Goal: Task Accomplishment & Management: Use online tool/utility

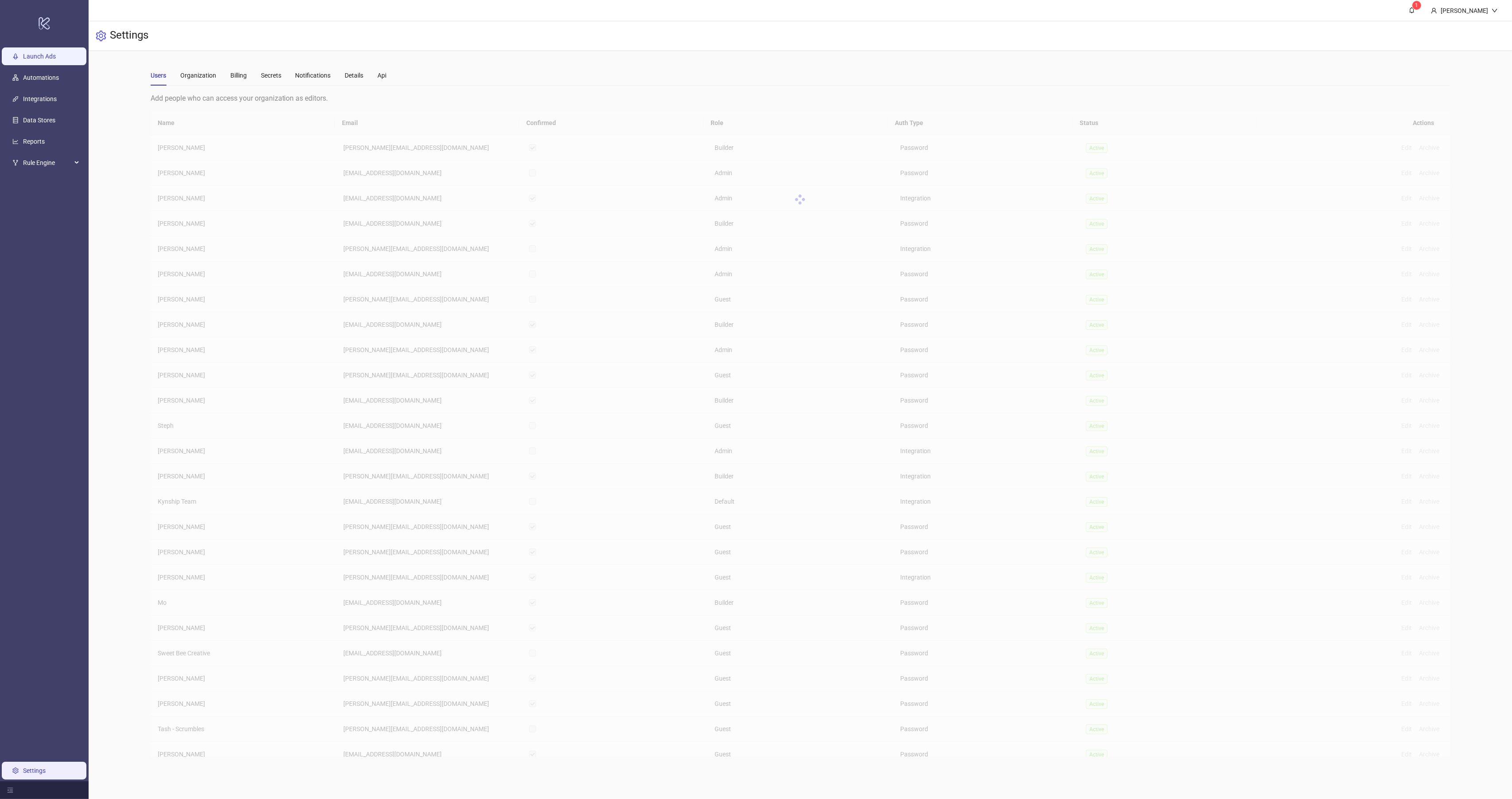
click at [48, 53] on link "Launch Ads" at bounding box center [39, 57] width 33 height 7
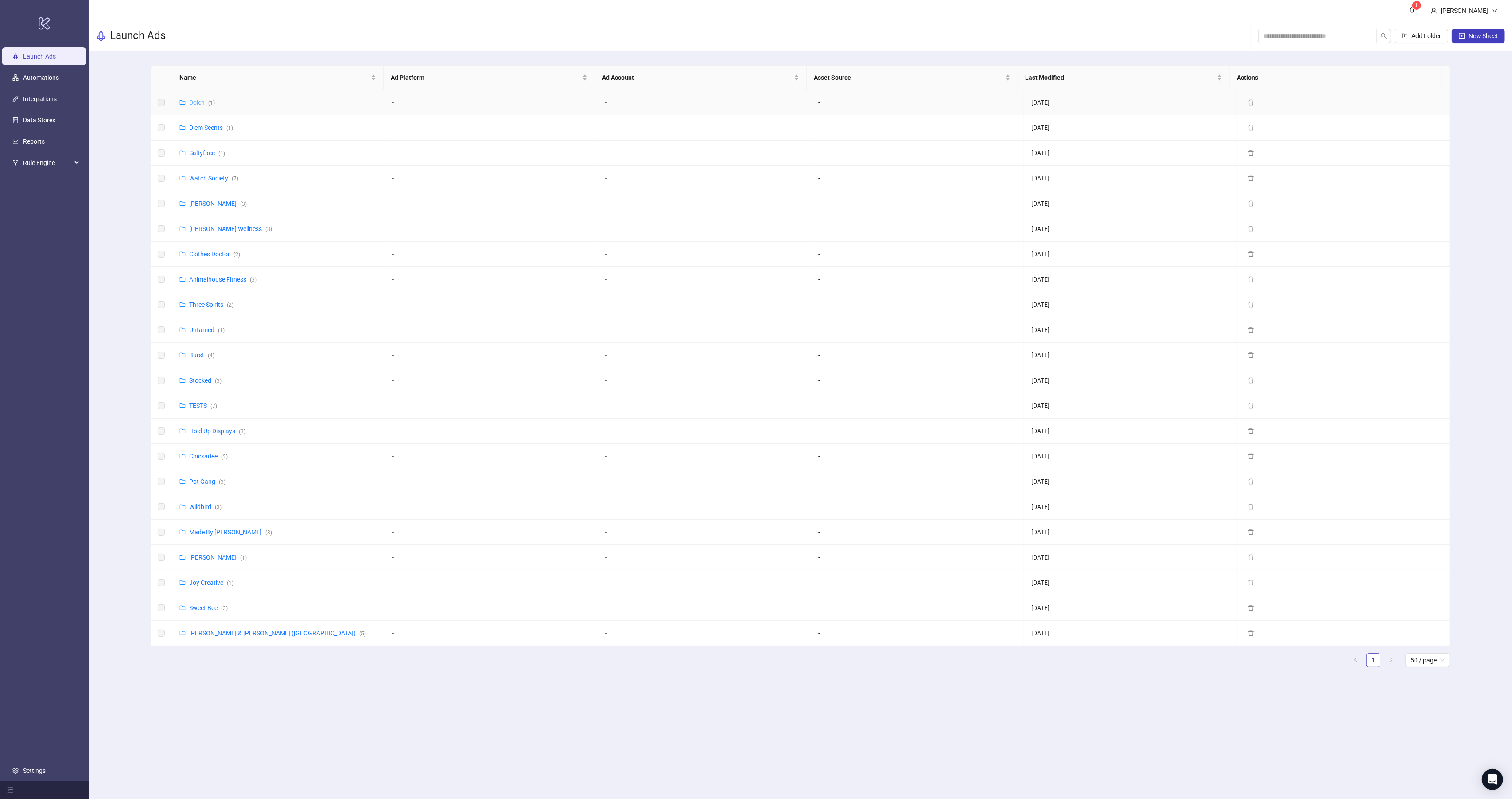
click at [208, 104] on link "Doich ( 1 )" at bounding box center [202, 103] width 26 height 7
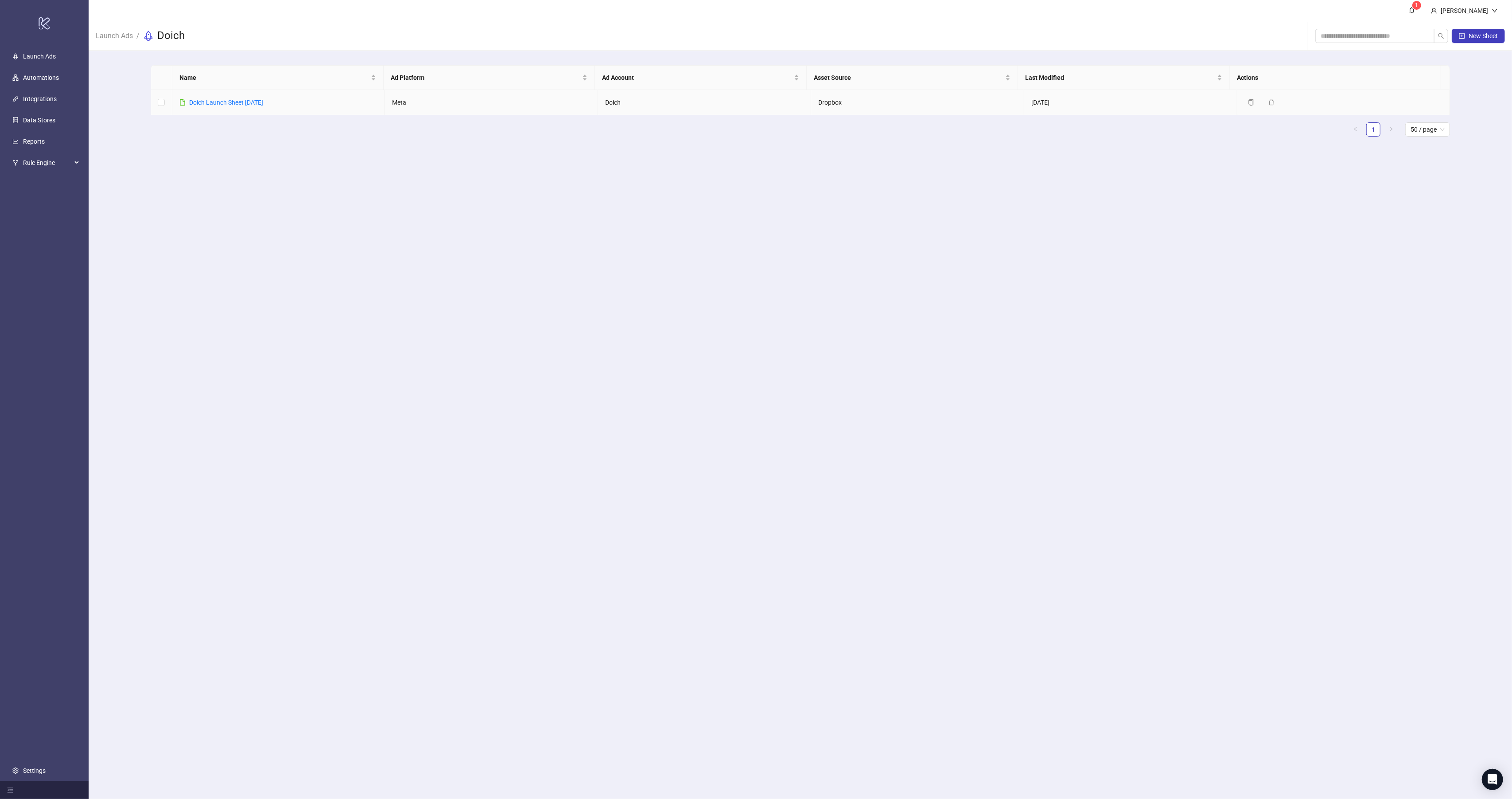
click at [208, 104] on link "Doich Launch Sheet 8-18-25" at bounding box center [226, 103] width 74 height 7
click at [51, 53] on link "Launch Ads" at bounding box center [39, 57] width 33 height 7
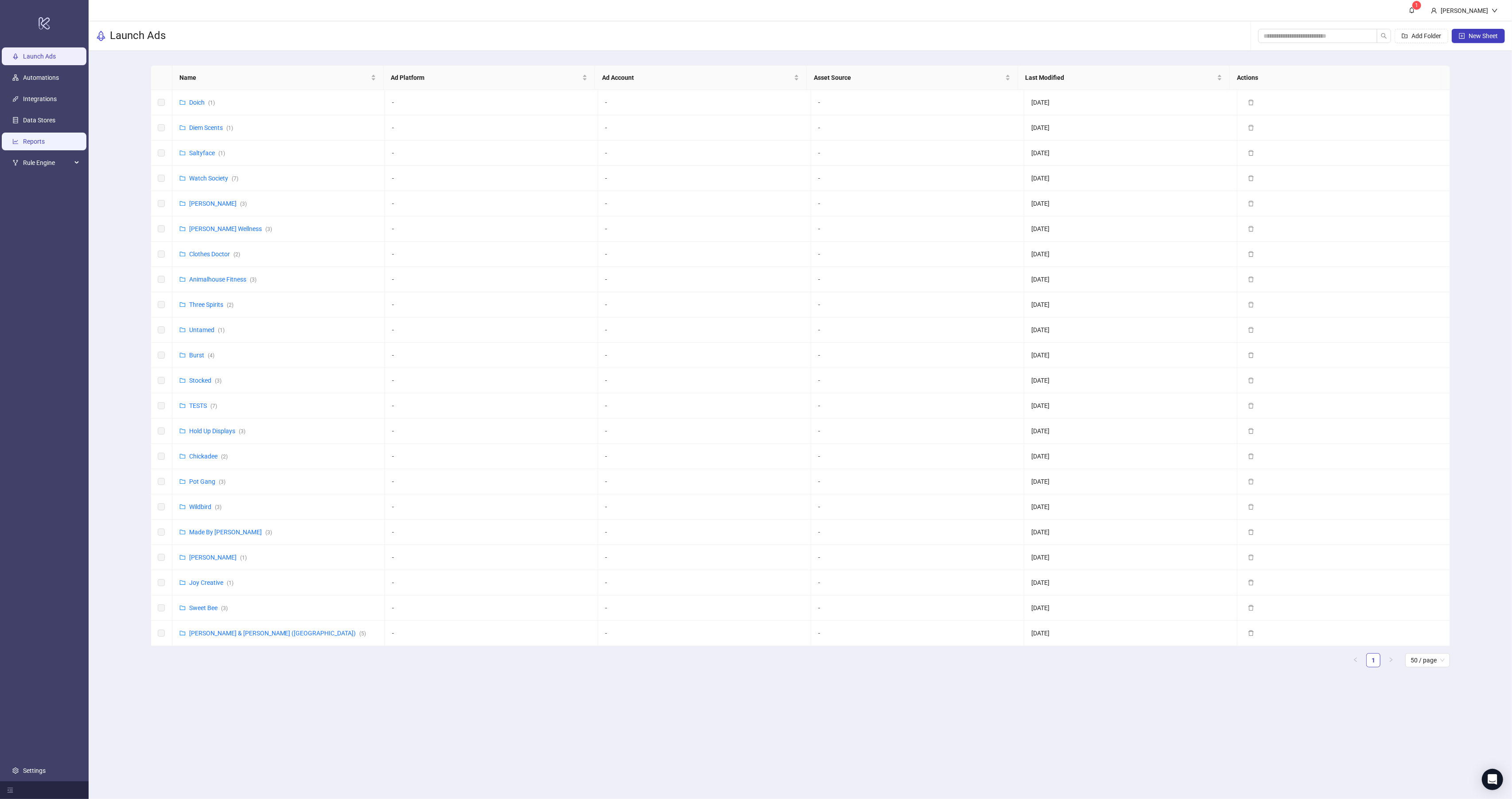
click at [45, 141] on link "Reports" at bounding box center [34, 142] width 22 height 7
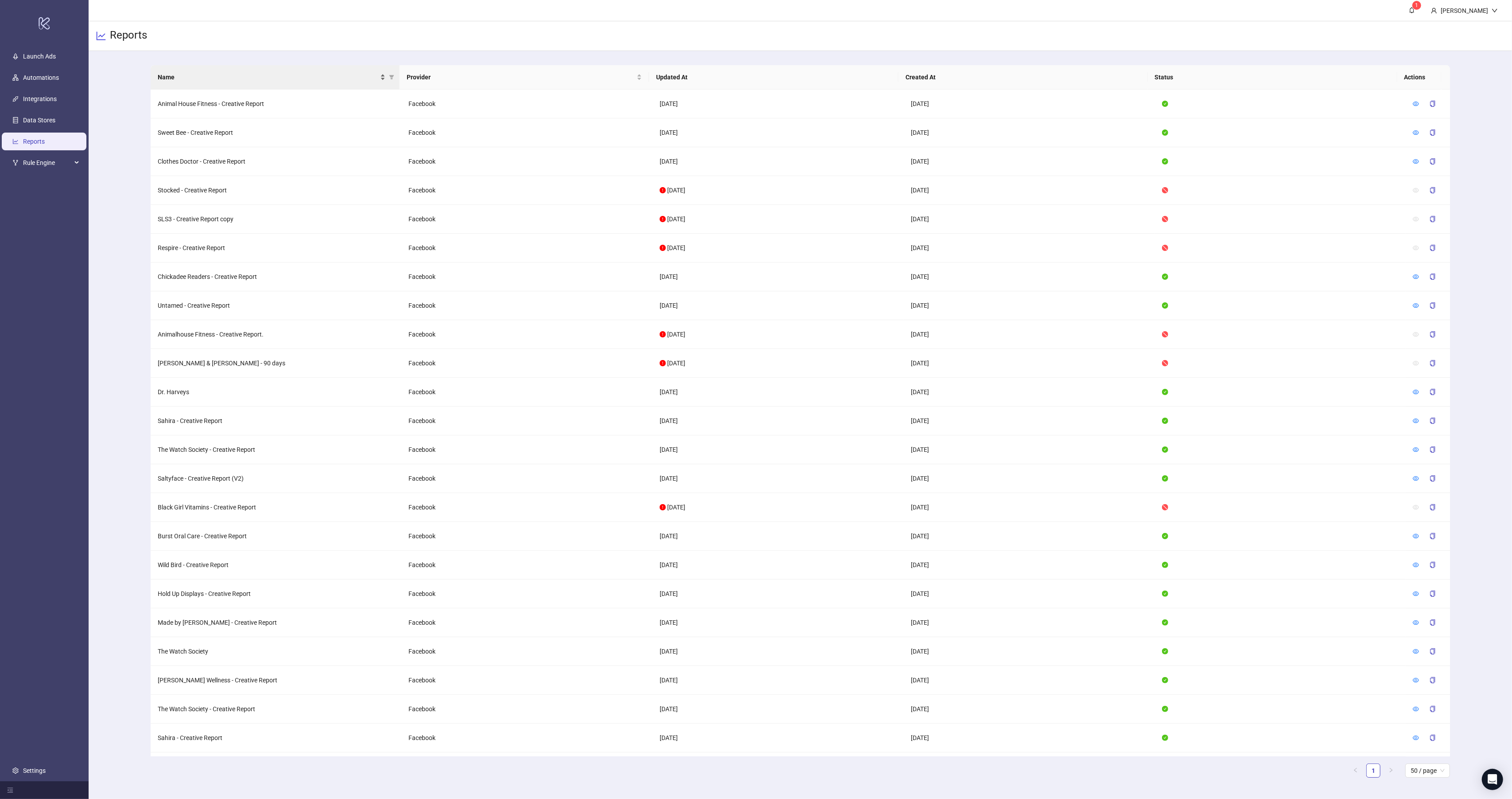
click at [188, 78] on span "Name" at bounding box center [268, 77] width 221 height 10
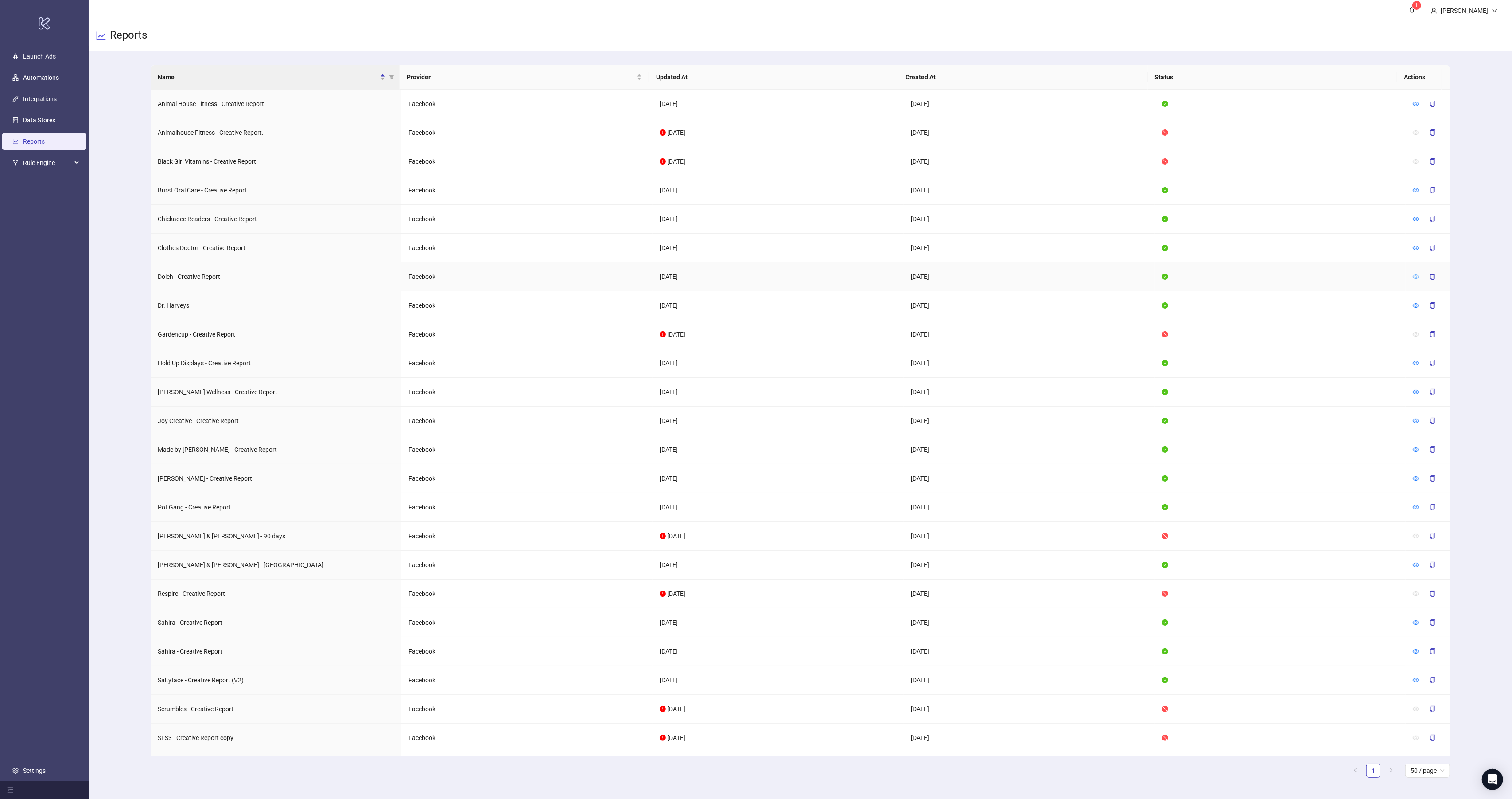
click at [1412, 279] on icon "eye" at bounding box center [1415, 276] width 6 height 6
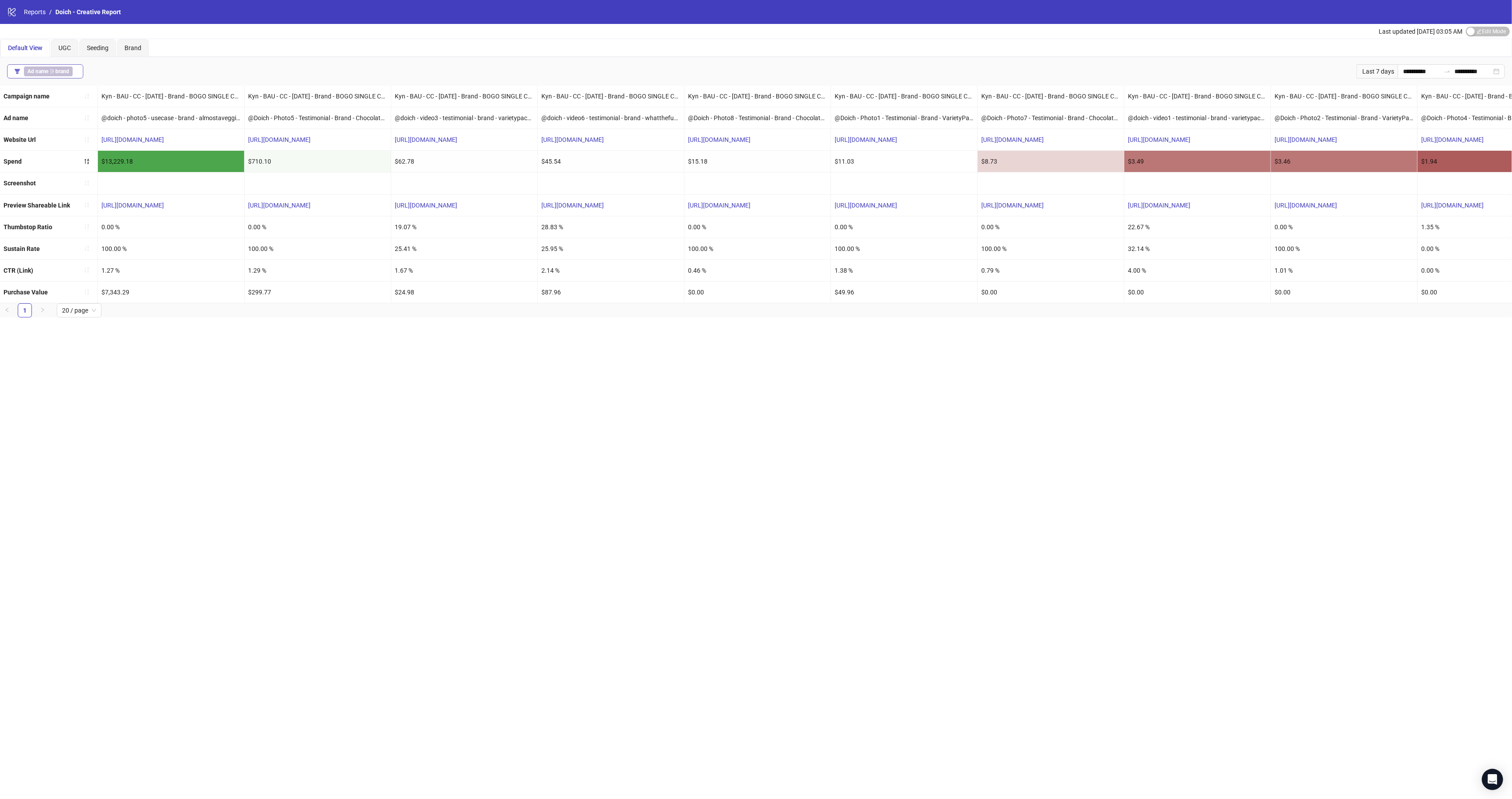
click at [73, 73] on div "Ad name ∋ brand" at bounding box center [49, 71] width 52 height 10
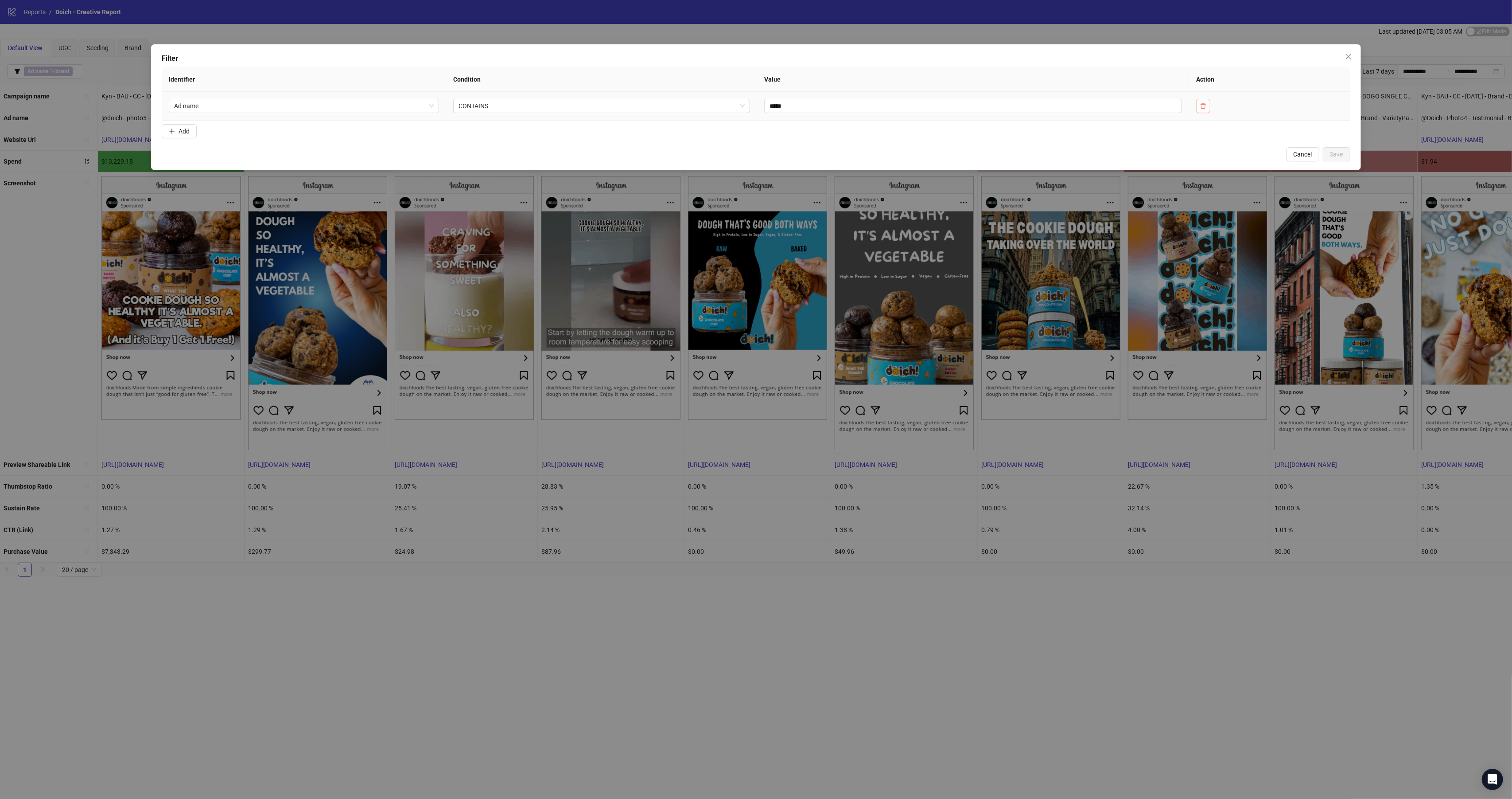
click at [1206, 103] on icon "delete" at bounding box center [1203, 105] width 6 height 6
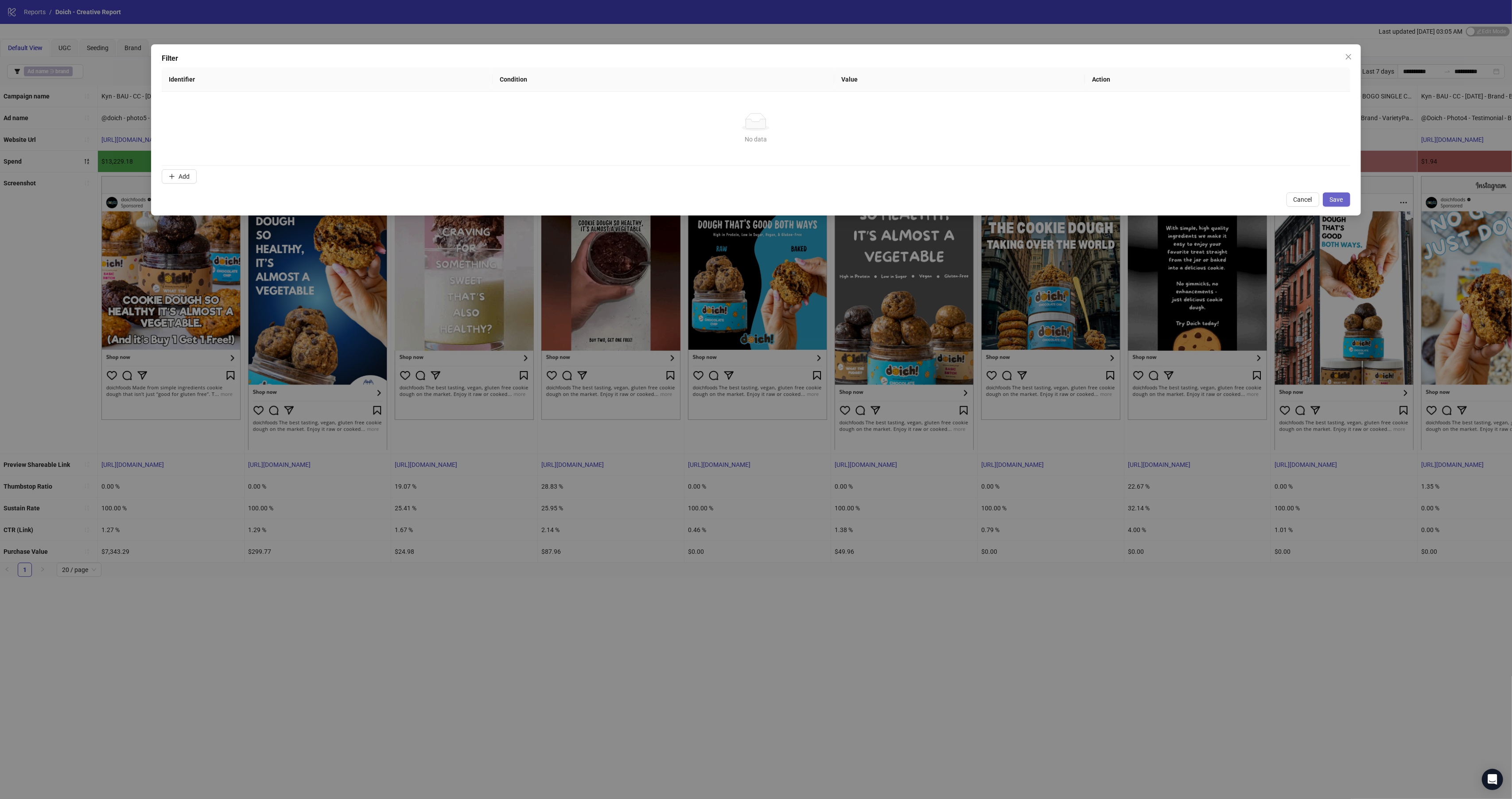
click at [1341, 204] on button "Save" at bounding box center [1336, 199] width 27 height 14
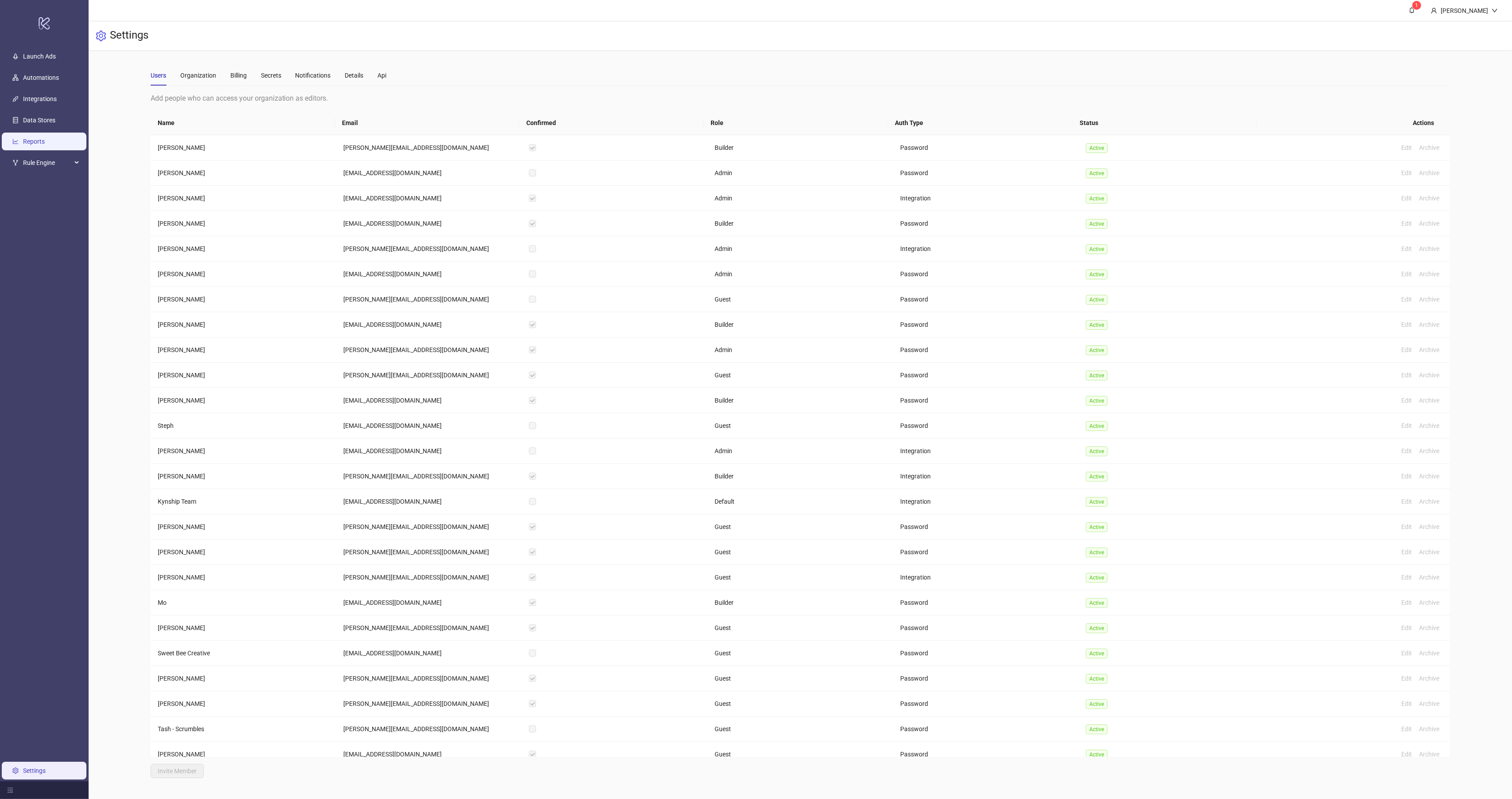
click at [42, 138] on link "Reports" at bounding box center [34, 142] width 22 height 7
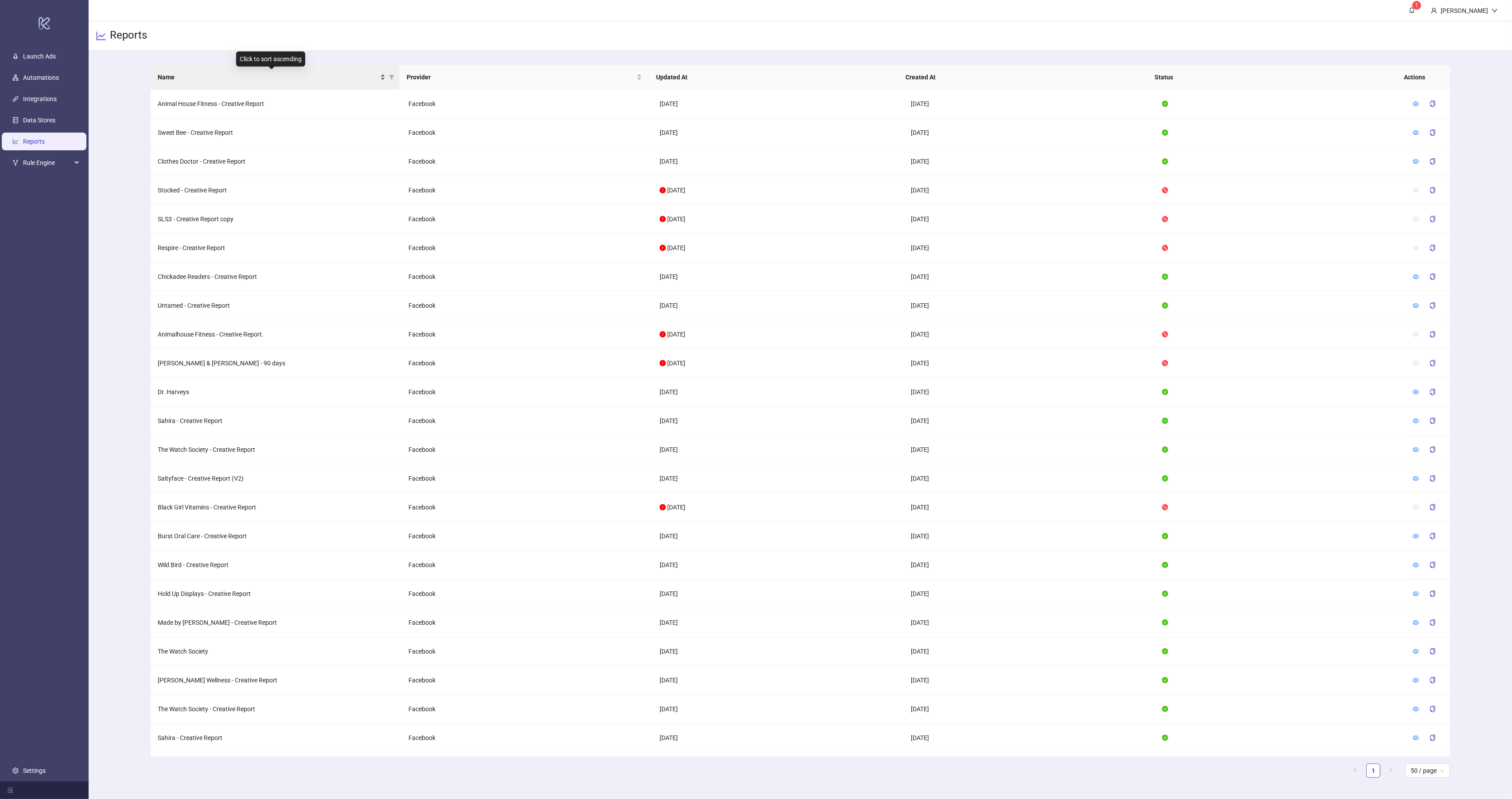
click at [212, 77] on span "Name" at bounding box center [268, 77] width 221 height 10
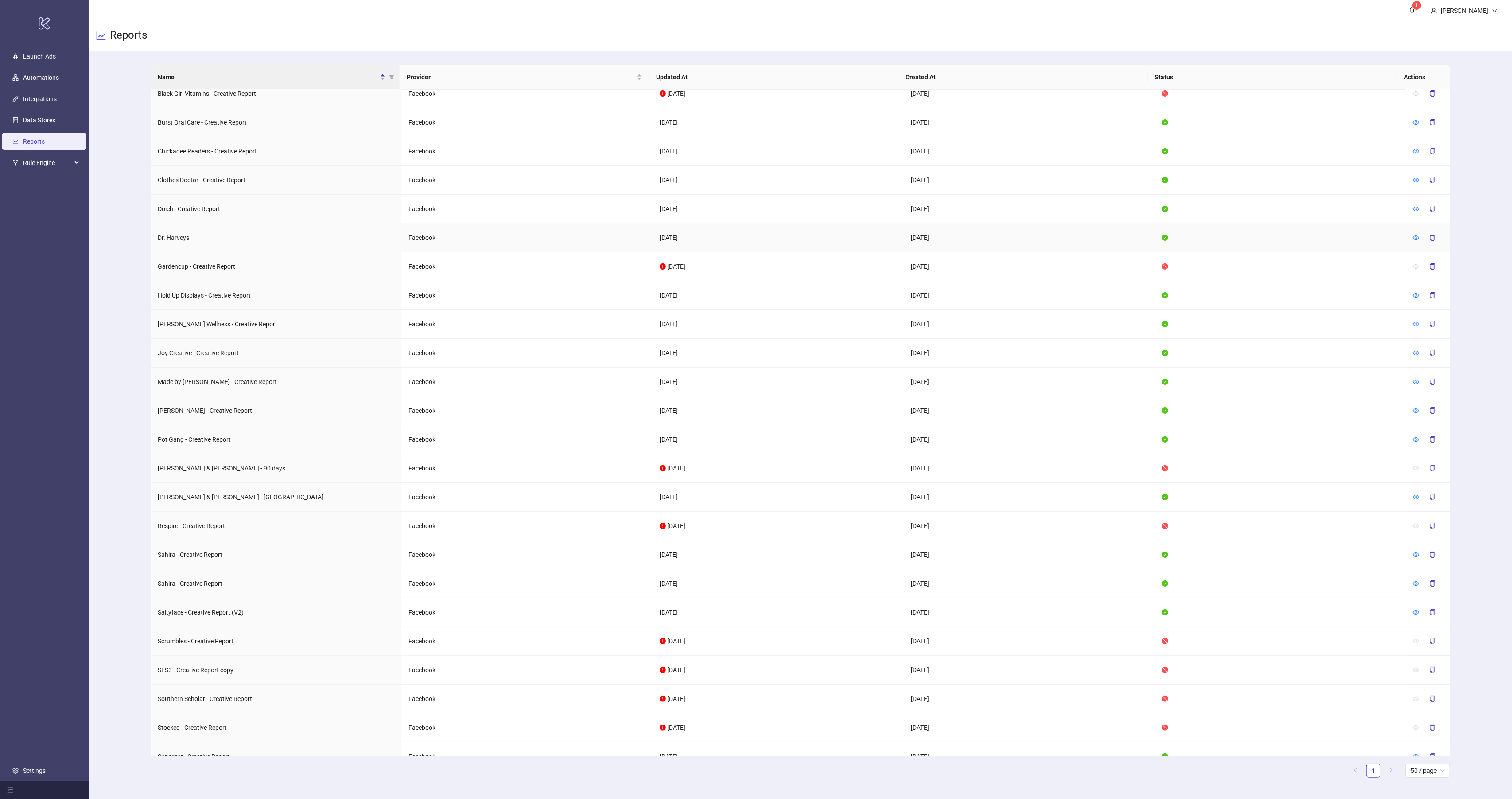
scroll to position [217, 0]
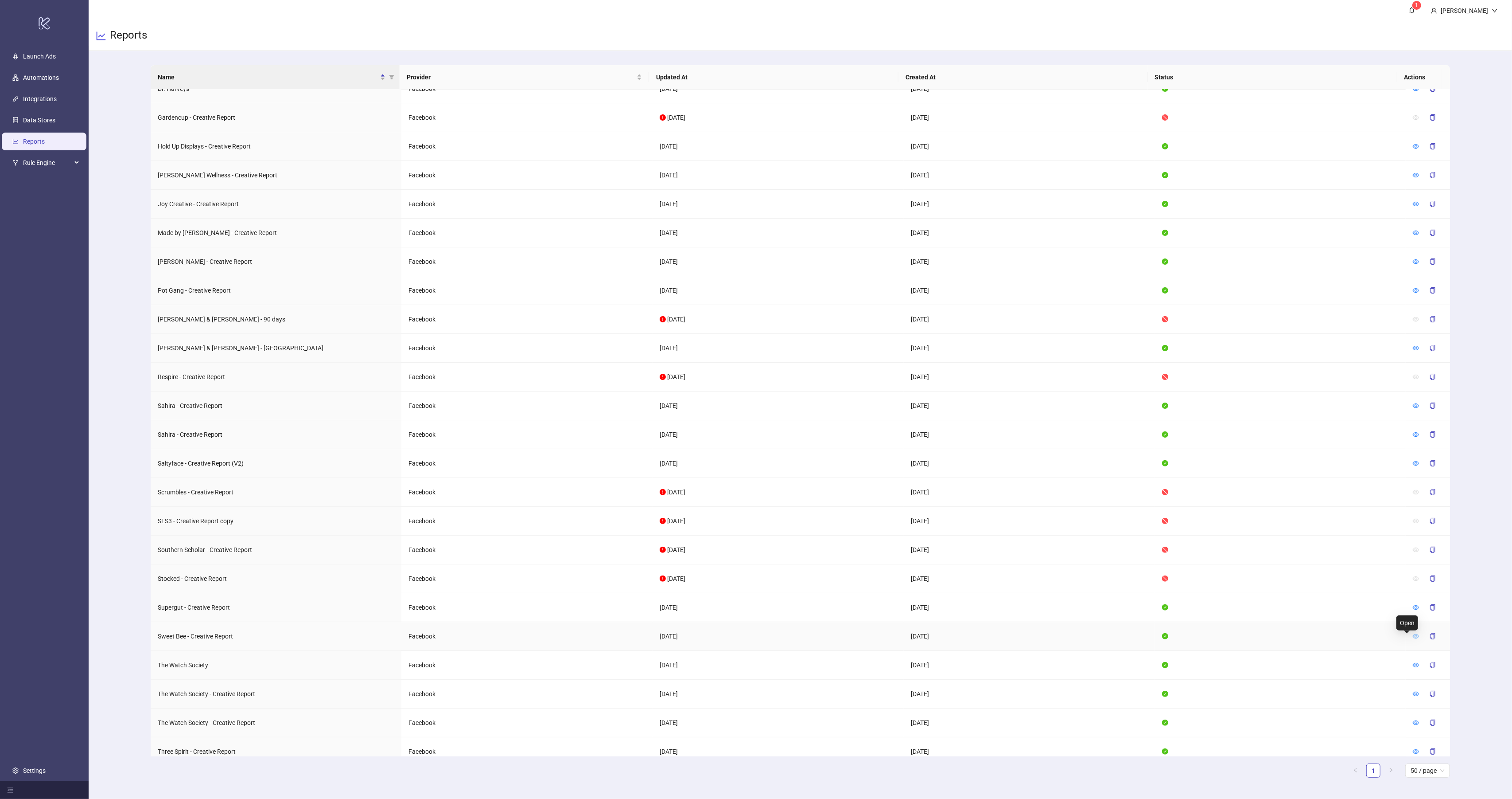
click at [1412, 638] on icon "eye" at bounding box center [1415, 636] width 6 height 6
